Goal: Transaction & Acquisition: Purchase product/service

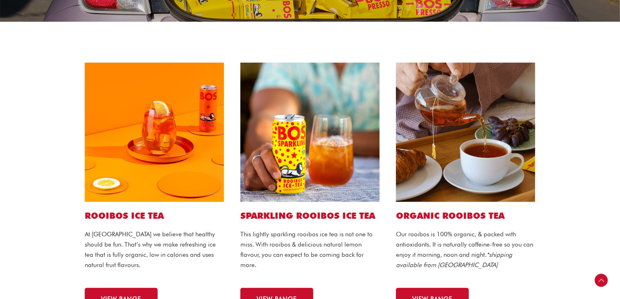
scroll to position [205, 0]
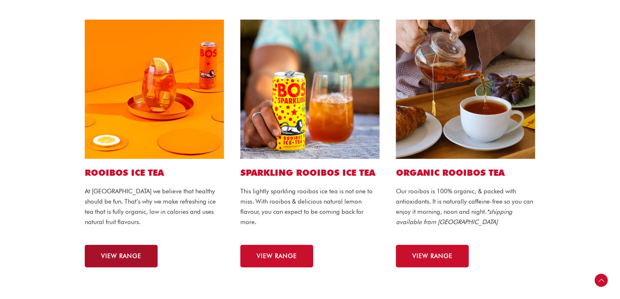
click at [122, 250] on link "VIEW RANGE" at bounding box center [121, 256] width 73 height 23
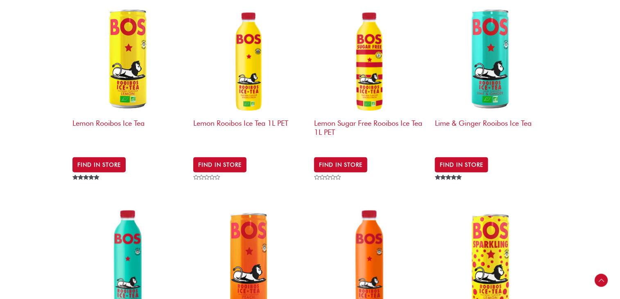
scroll to position [327, 0]
click at [477, 98] on img at bounding box center [491, 58] width 113 height 113
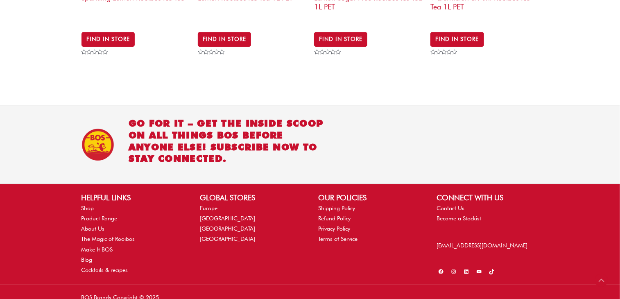
scroll to position [1081, 0]
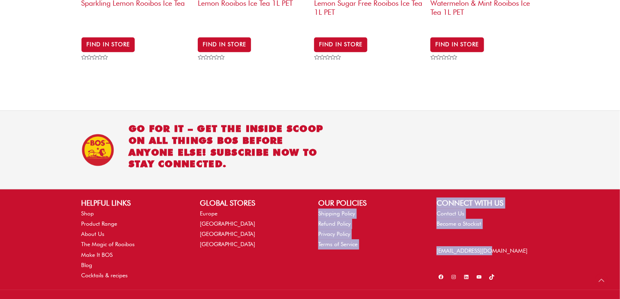
drag, startPoint x: 509, startPoint y: 232, endPoint x: 422, endPoint y: 173, distance: 105.4
click at [420, 189] on div "HELPFUL LINKS Shop Product Range About Us The Magic of Rooibos Make It BOS Blog…" at bounding box center [310, 239] width 620 height 100
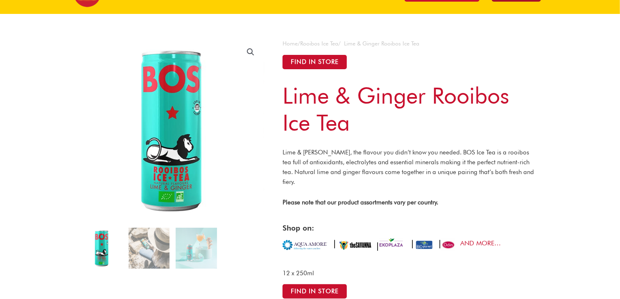
scroll to position [0, 0]
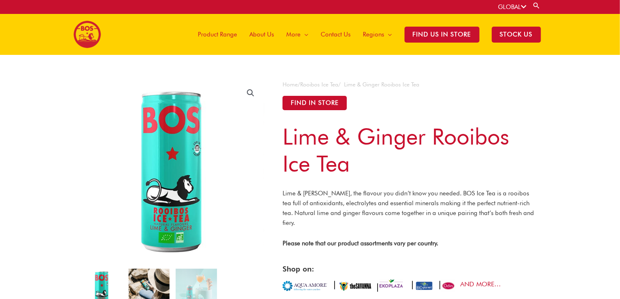
click at [147, 283] on img at bounding box center [149, 288] width 41 height 41
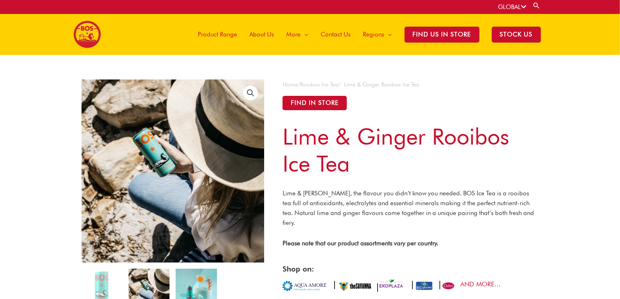
click at [208, 290] on img at bounding box center [196, 288] width 41 height 41
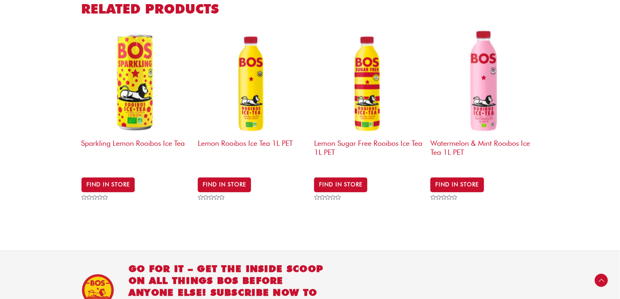
scroll to position [941, 0]
